Goal: Find specific page/section: Find specific page/section

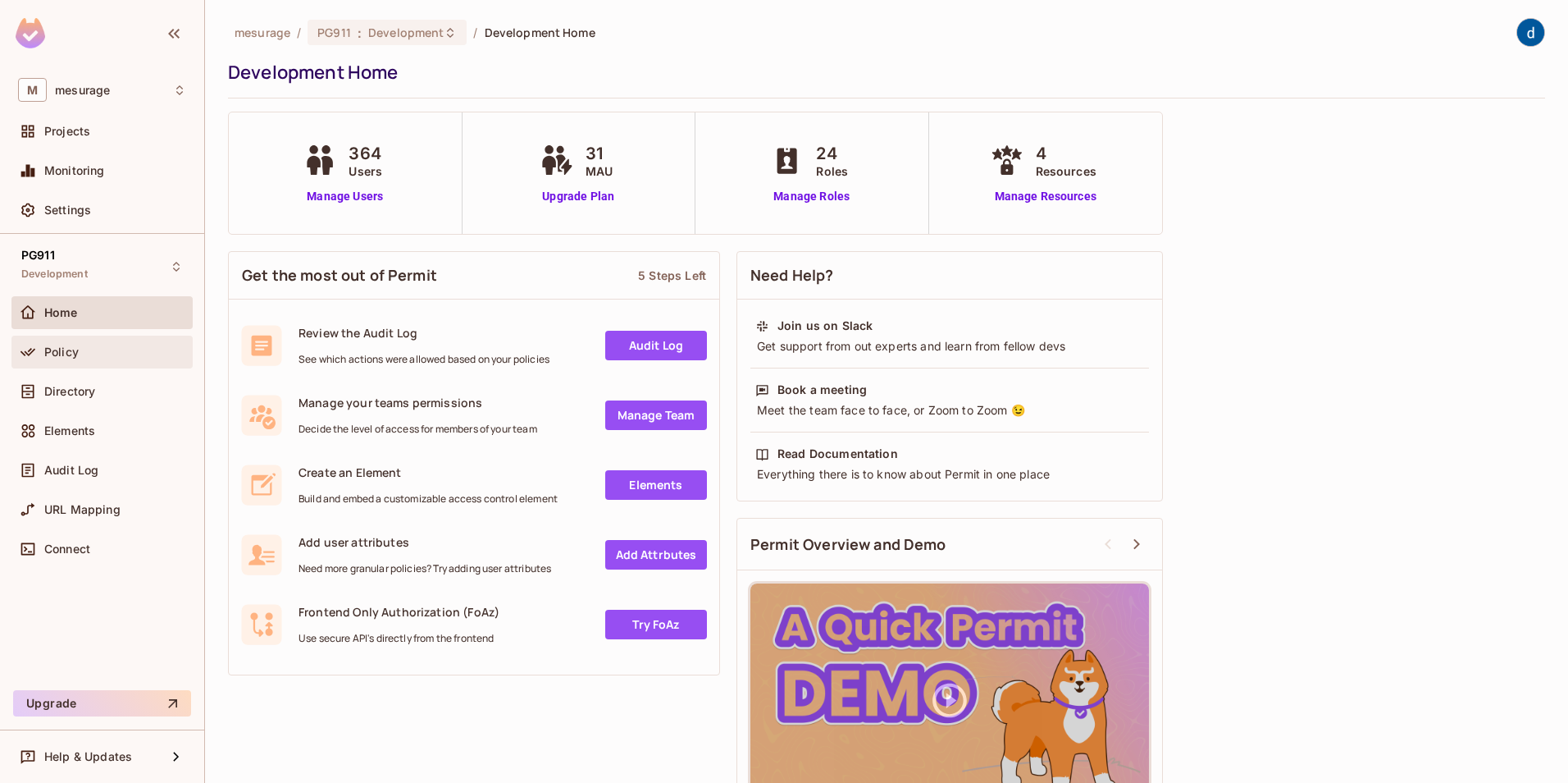
click at [81, 360] on div "Policy" at bounding box center [102, 352] width 169 height 20
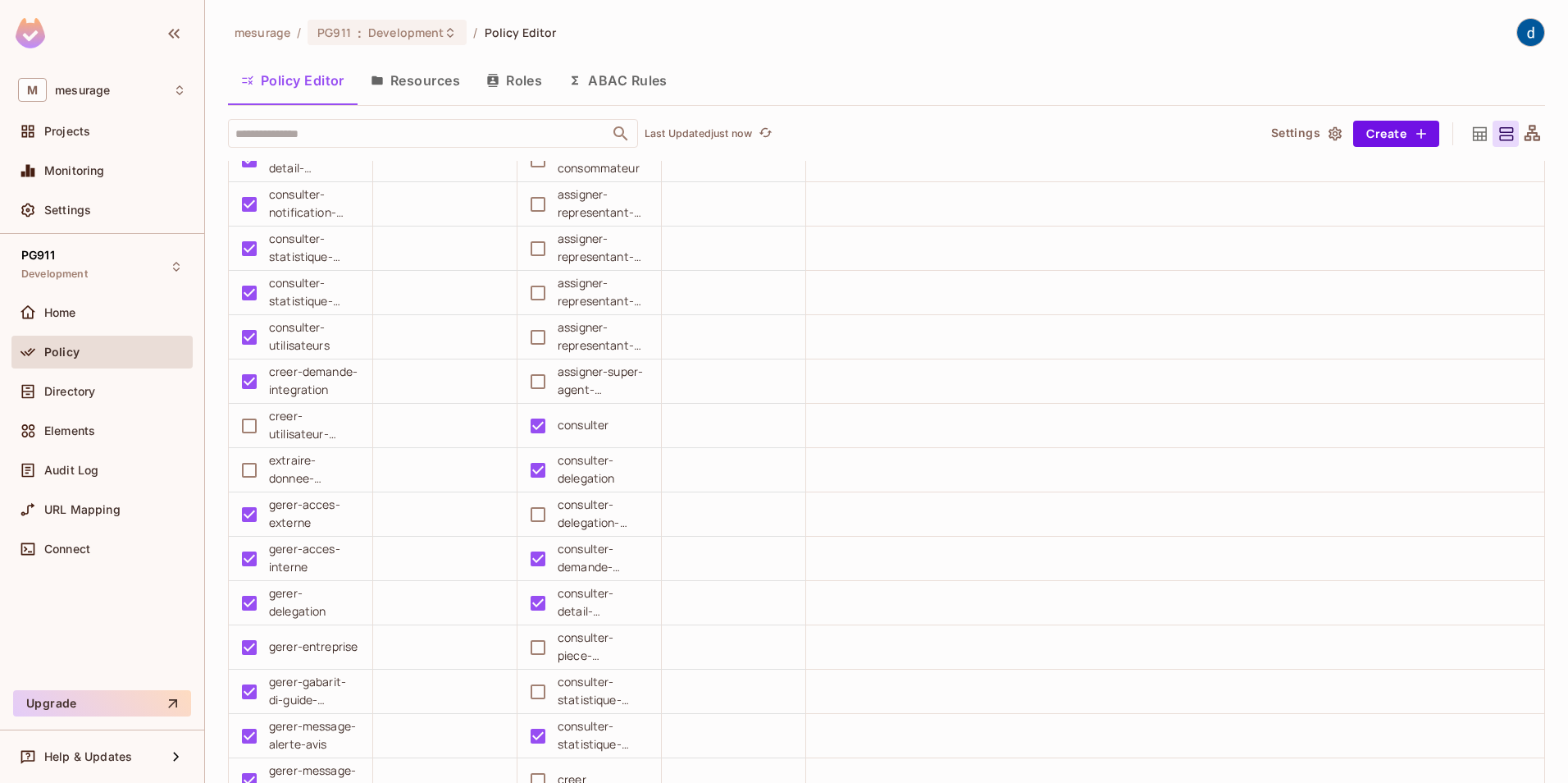
scroll to position [2134, 0]
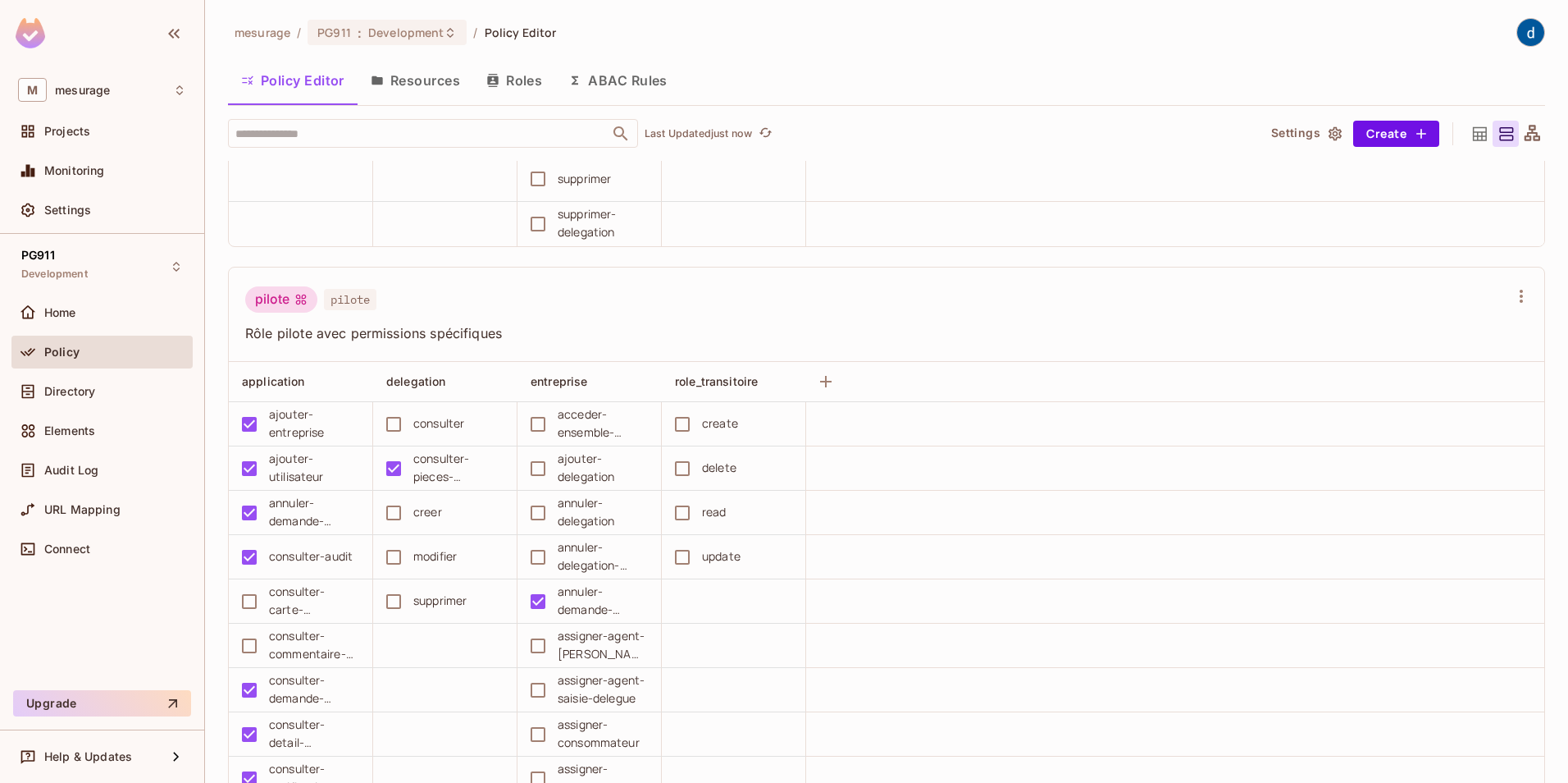
click at [369, 332] on span "Rôle pilote avec permissions spécifiques" at bounding box center [877, 333] width 1263 height 18
drag, startPoint x: 308, startPoint y: 73, endPoint x: 372, endPoint y: 86, distance: 65.3
click at [316, 76] on div "mesurage / PG911 : Development / Policy Editor Policy Editor Resources Roles AB…" at bounding box center [886, 401] width 1317 height 766
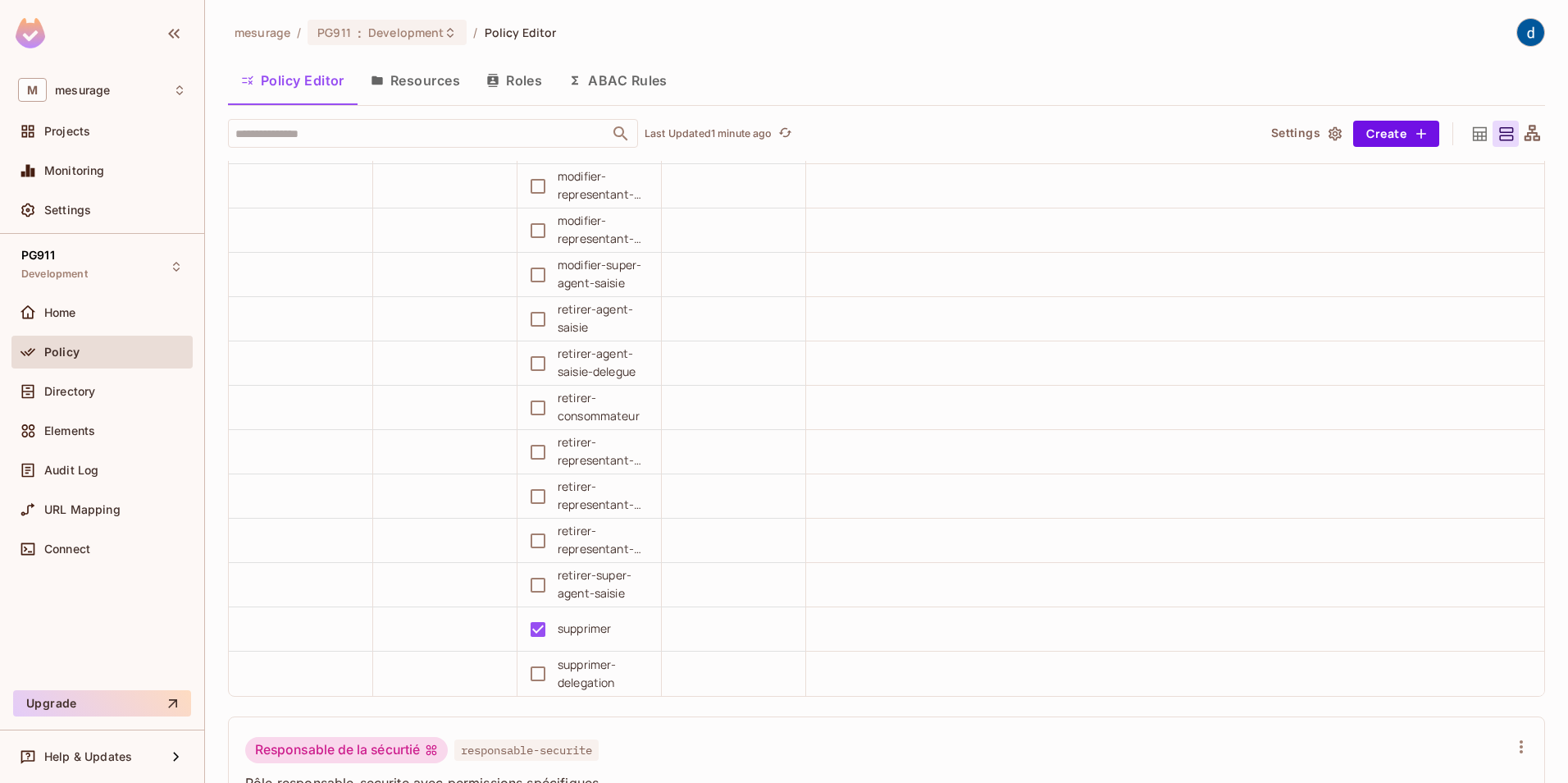
scroll to position [5989, 0]
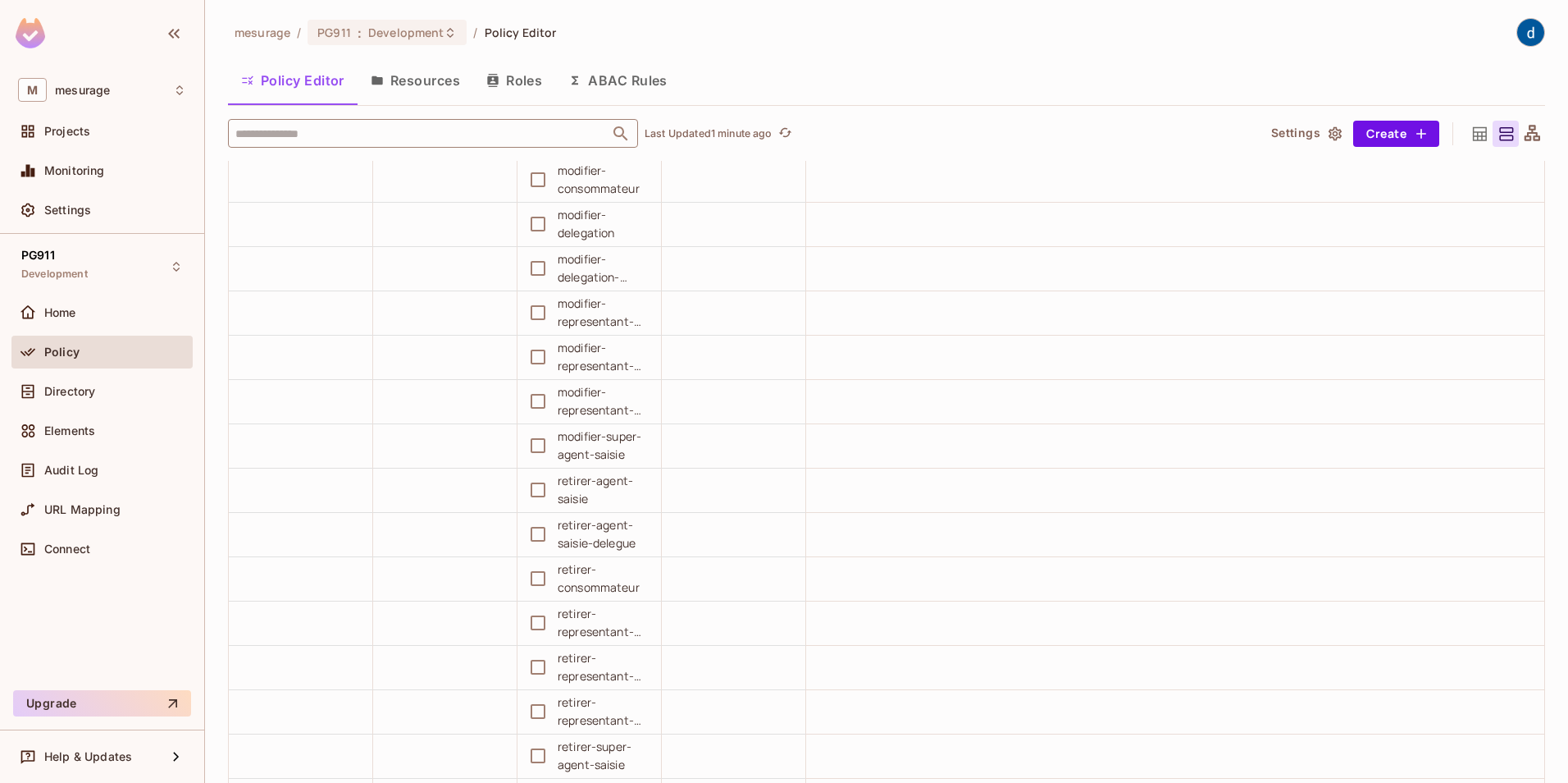
click at [302, 133] on input "text" at bounding box center [419, 133] width 375 height 29
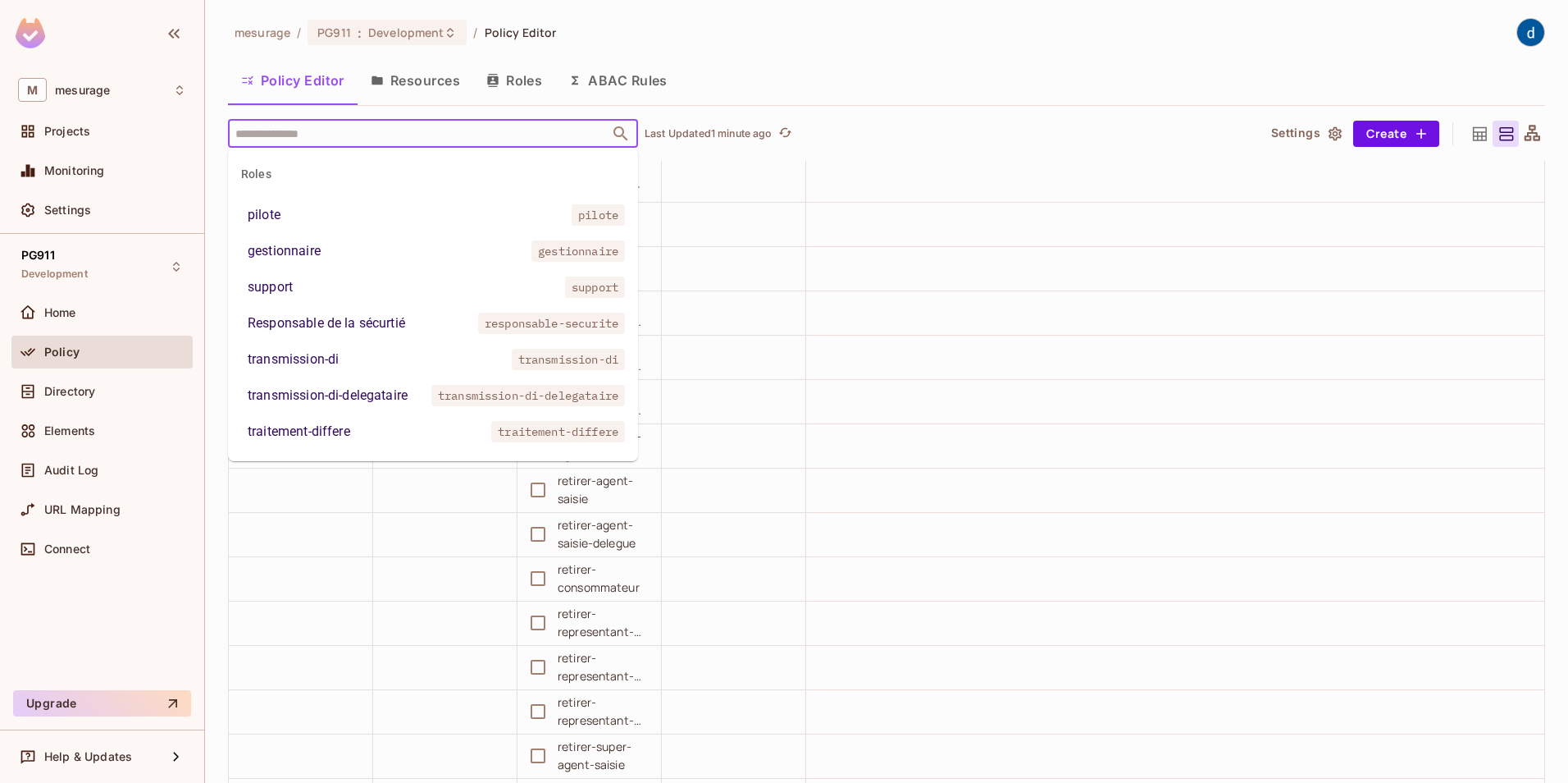
scroll to position [1, 0]
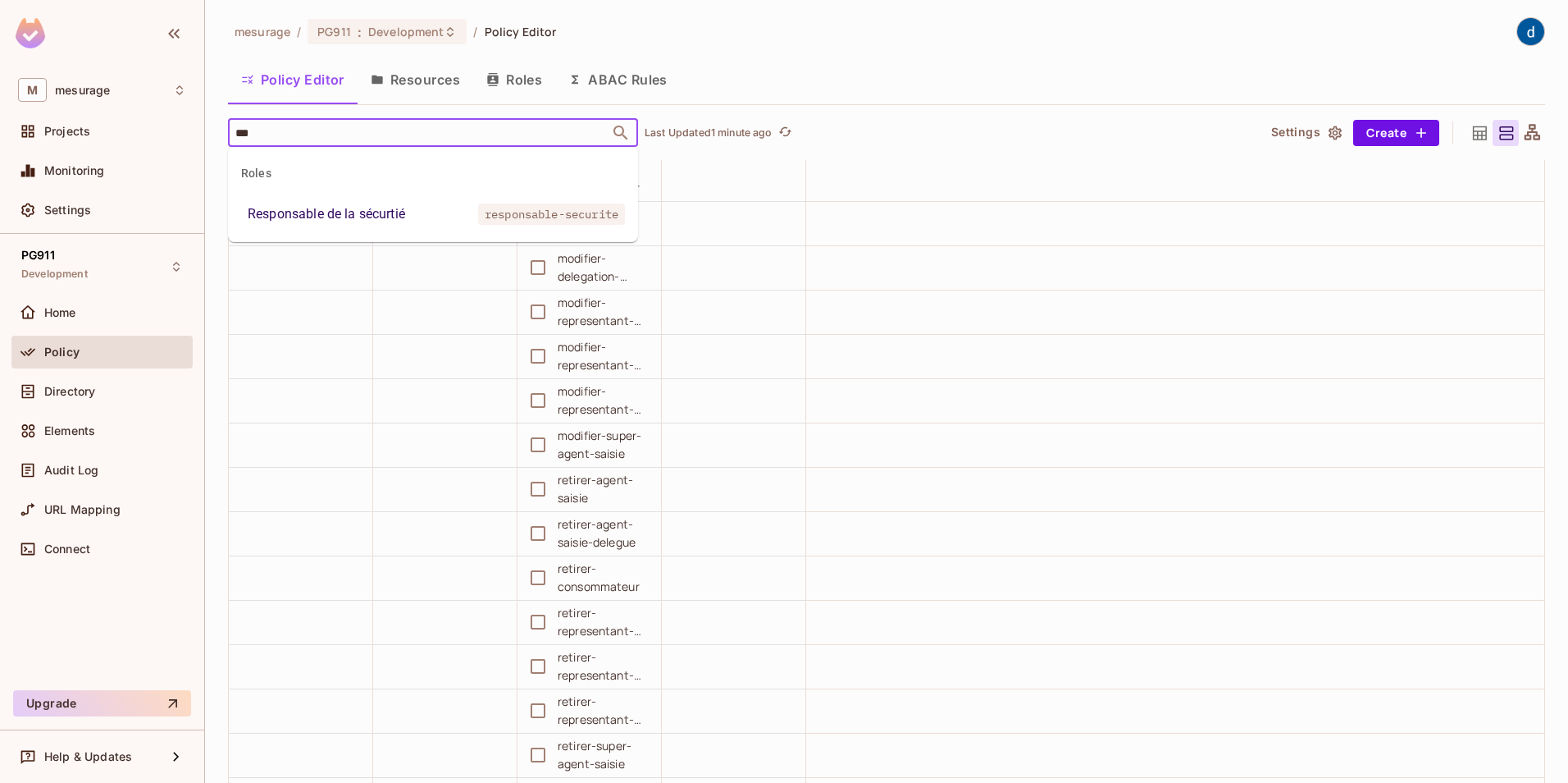
type input "***"
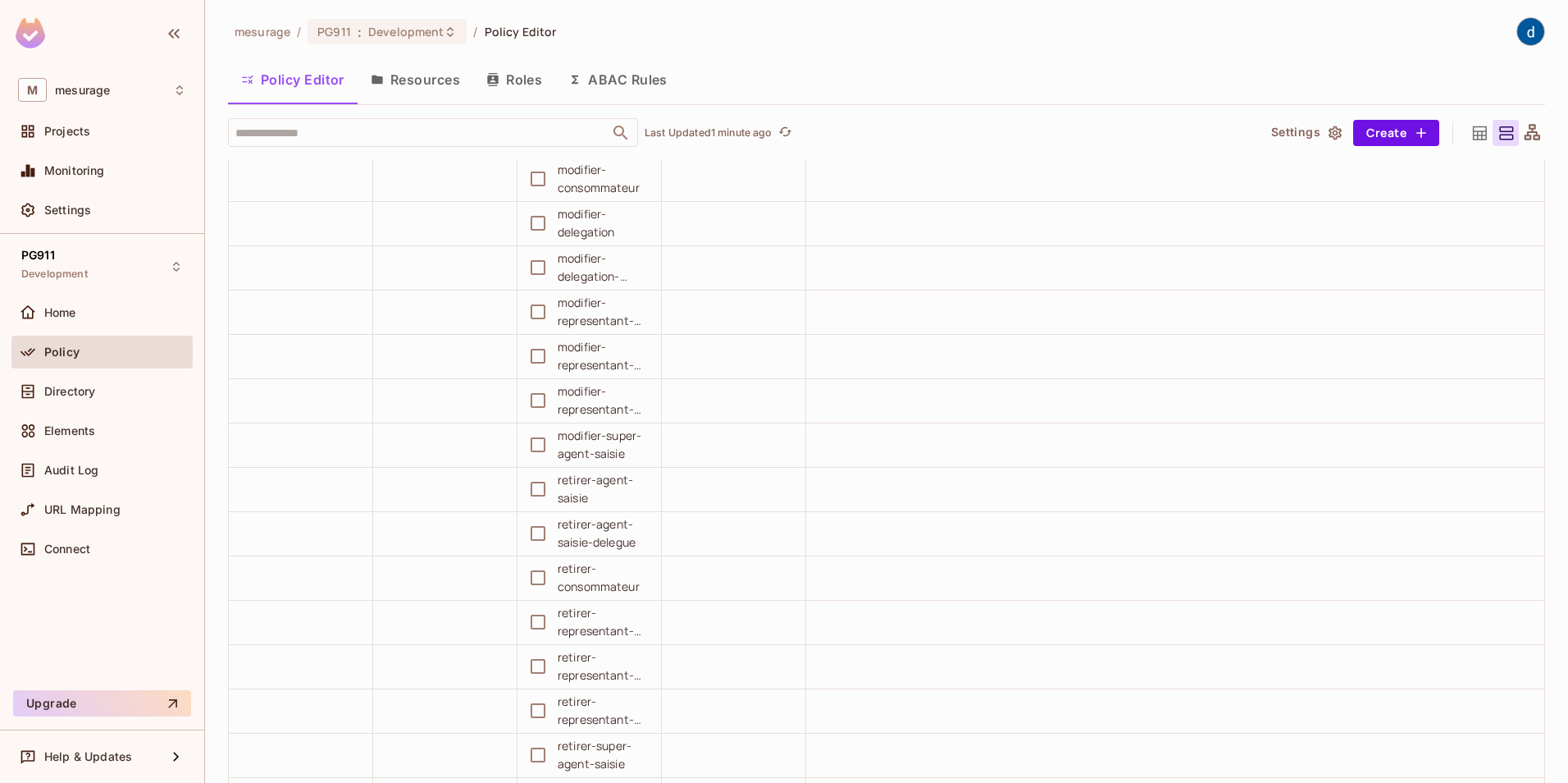
click at [226, 133] on div "mesurage / PG911 : Development / Policy Editor Policy Editor Resources Roles AB…" at bounding box center [886, 392] width 1363 height 783
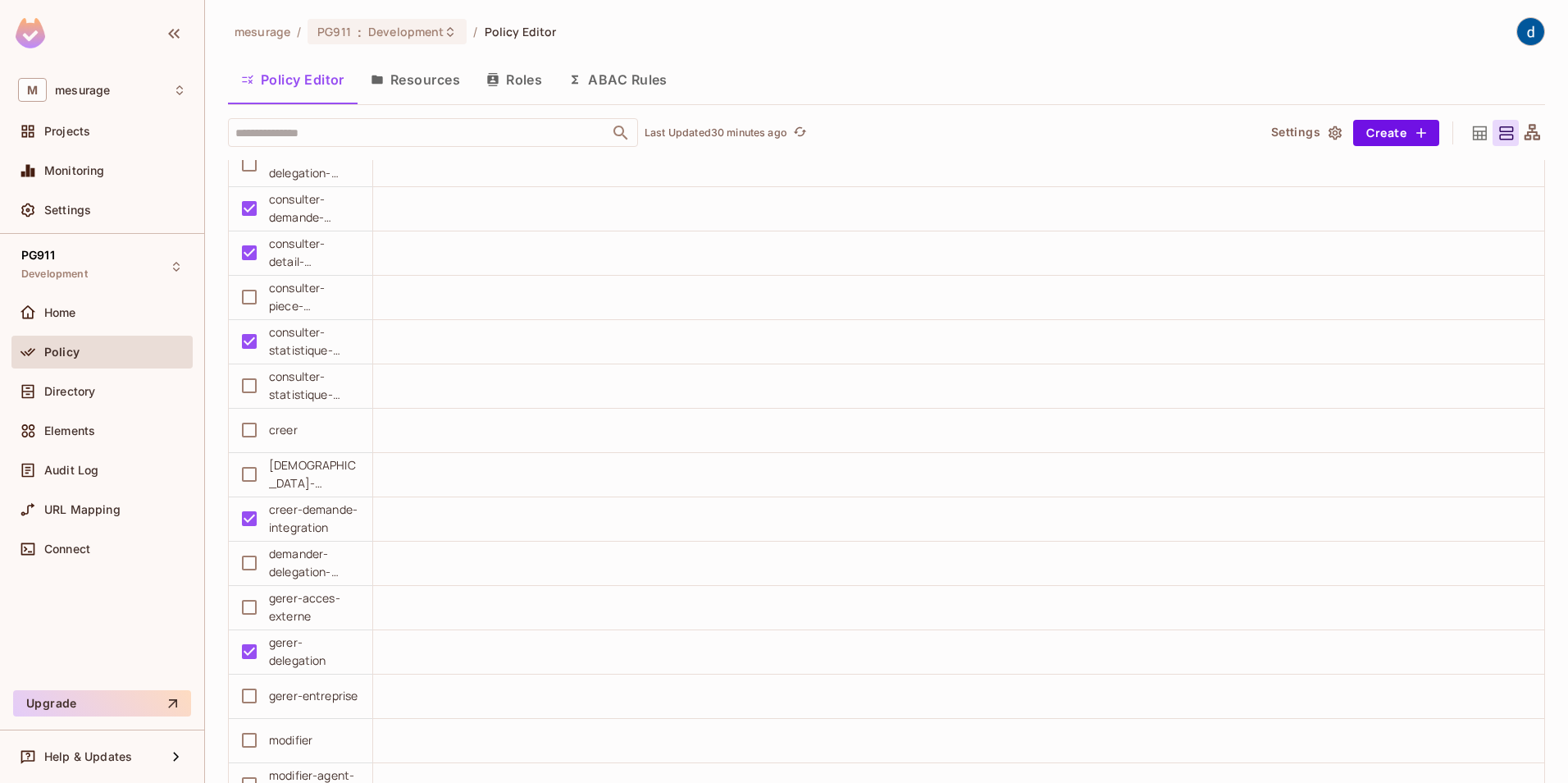
scroll to position [39750, 0]
